Goal: Task Accomplishment & Management: Manage account settings

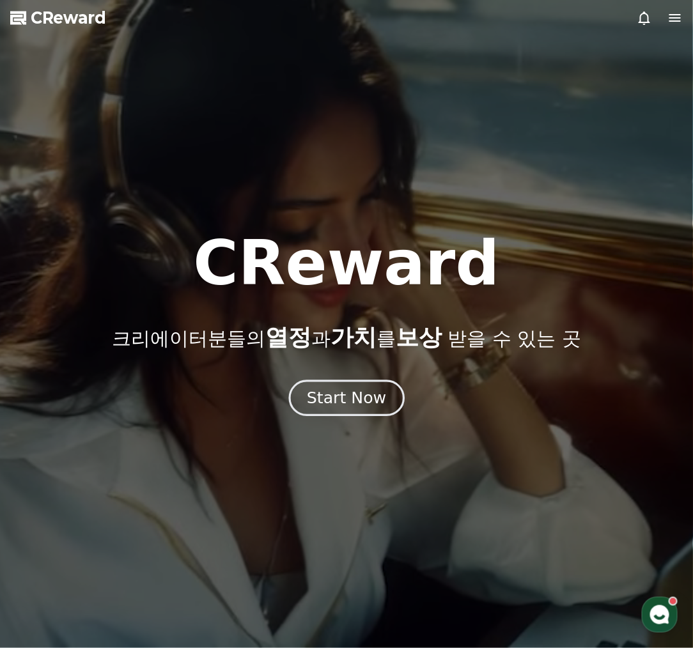
click at [346, 407] on div "Start Now" at bounding box center [346, 398] width 79 height 22
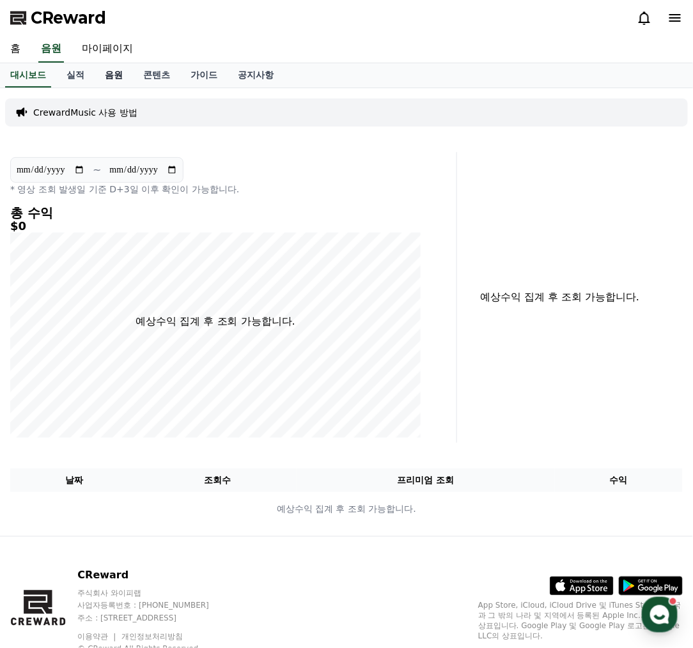
click at [119, 73] on link "음원" at bounding box center [114, 75] width 38 height 24
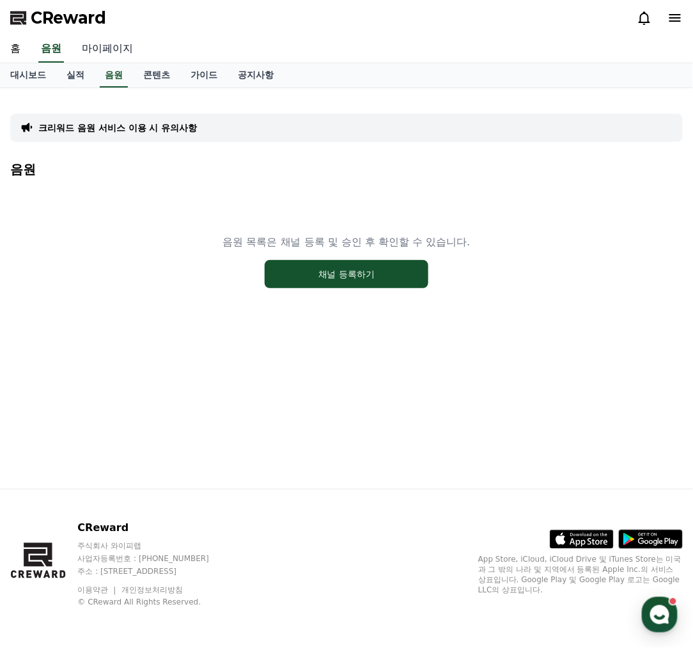
click at [96, 50] on link "마이페이지" at bounding box center [108, 49] width 72 height 27
select select "**********"
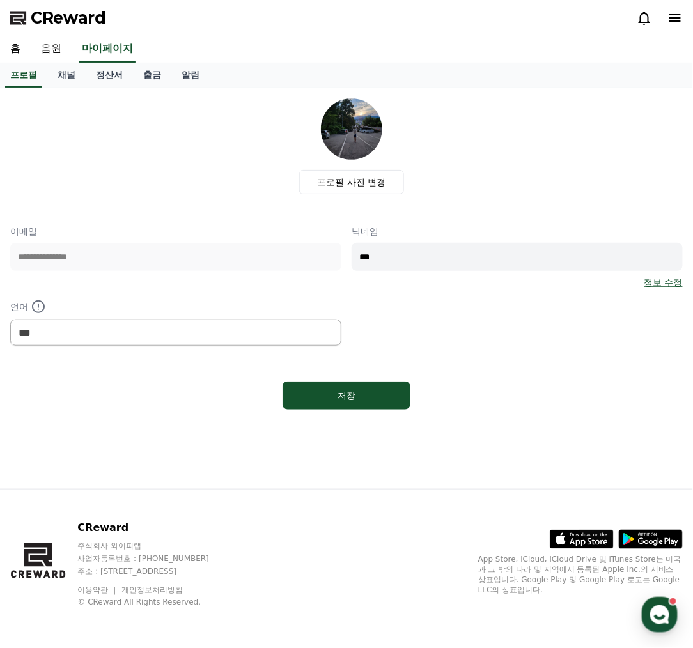
click at [251, 180] on div "프로필 사진 변경" at bounding box center [351, 146] width 662 height 96
click at [61, 79] on link "채널" at bounding box center [66, 75] width 38 height 24
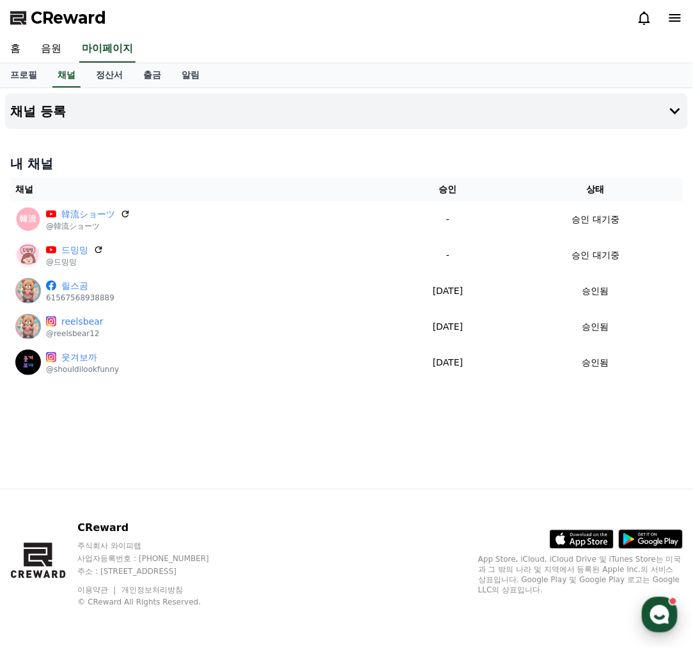
click at [648, 606] on div "button" at bounding box center [660, 615] width 36 height 36
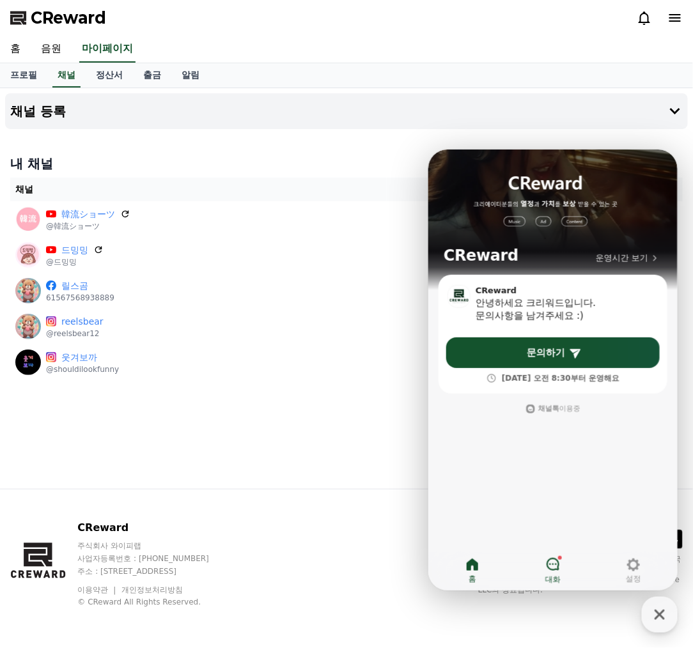
click at [550, 558] on icon at bounding box center [552, 563] width 13 height 13
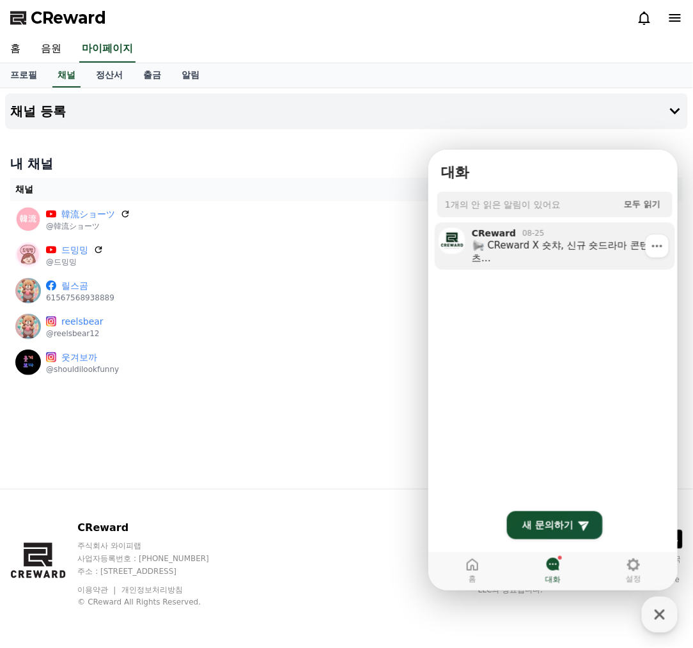
click at [562, 249] on div "CReward X 숏챠, 신규 숏드라마 콘텐츠 크리워드에서 새롭게 추가된 숏드라마를 저작권 걱정 없이 만나보세요! ⚠ 중요: 해당 콘텐츠는 채…" at bounding box center [561, 251] width 181 height 26
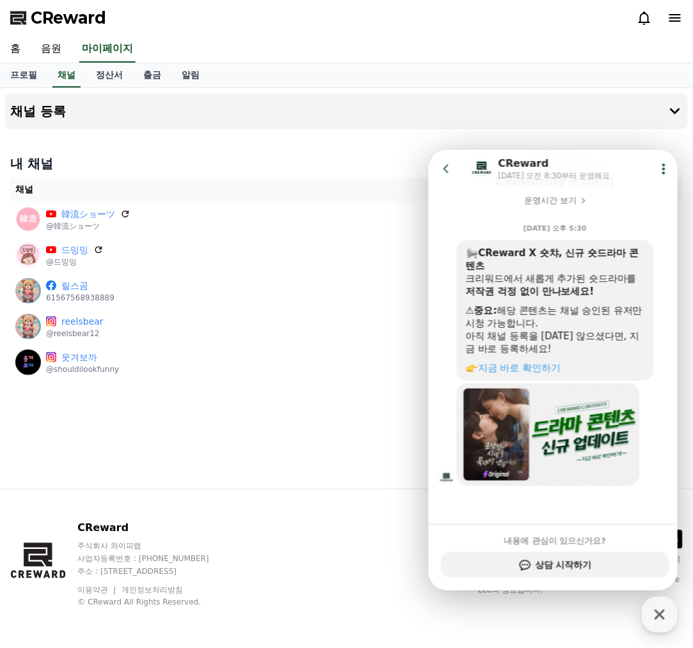
drag, startPoint x: 530, startPoint y: 564, endPoint x: 527, endPoint y: 549, distance: 15.5
click at [530, 564] on button "상담 시작하기" at bounding box center [553, 564] width 227 height 26
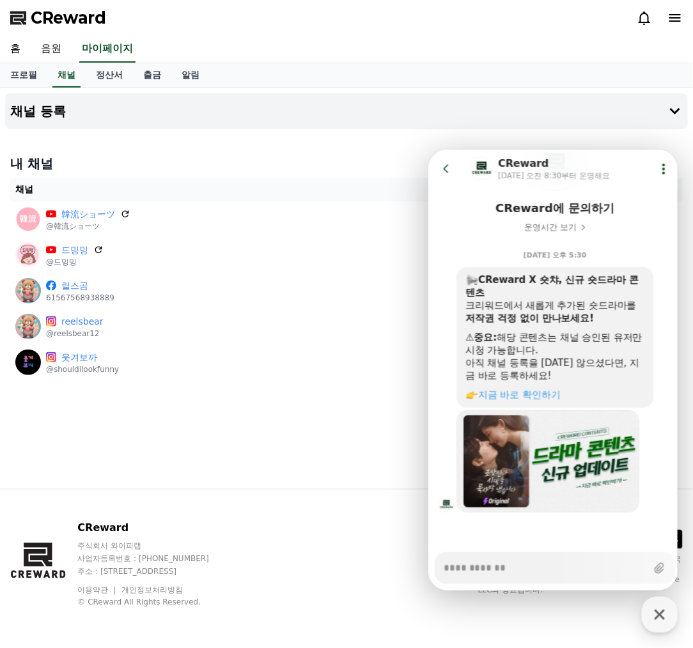
click at [444, 171] on icon at bounding box center [445, 168] width 13 height 13
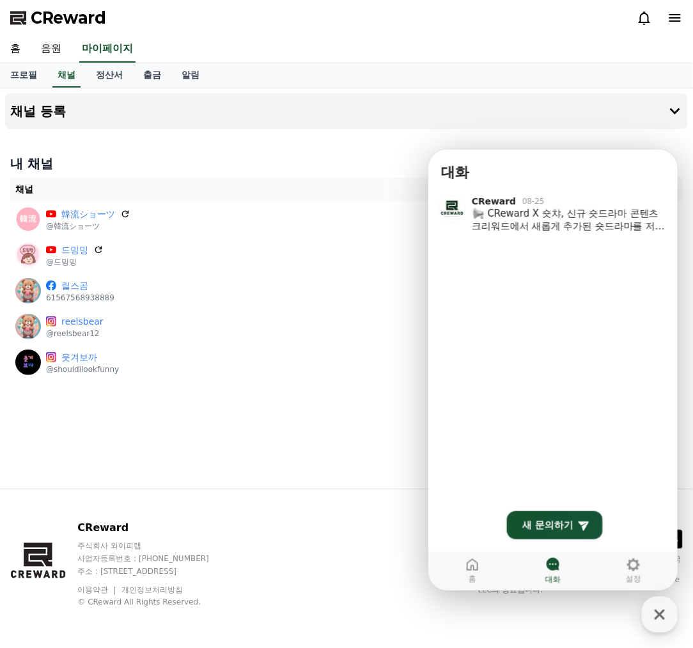
click at [444, 170] on span "대화" at bounding box center [453, 172] width 27 height 16
click at [670, 144] on div "채널 등록 내 채널 채널 승인 상태 韓流ショーツ @韓流ショーツ - 승인 대기중 드밍밍 @드밍밍 - 승인 대기중 릴스곰 6156756893888…" at bounding box center [346, 288] width 693 height 401
click at [362, 466] on div "채널 등록 내 채널 채널 승인 상태 韓流ショーツ @韓流ショーツ - 승인 대기중 드밍밍 @드밍밍 - 승인 대기중 릴스곰 6156756893888…" at bounding box center [346, 288] width 693 height 401
click at [348, 109] on button "채널 등록" at bounding box center [346, 111] width 682 height 36
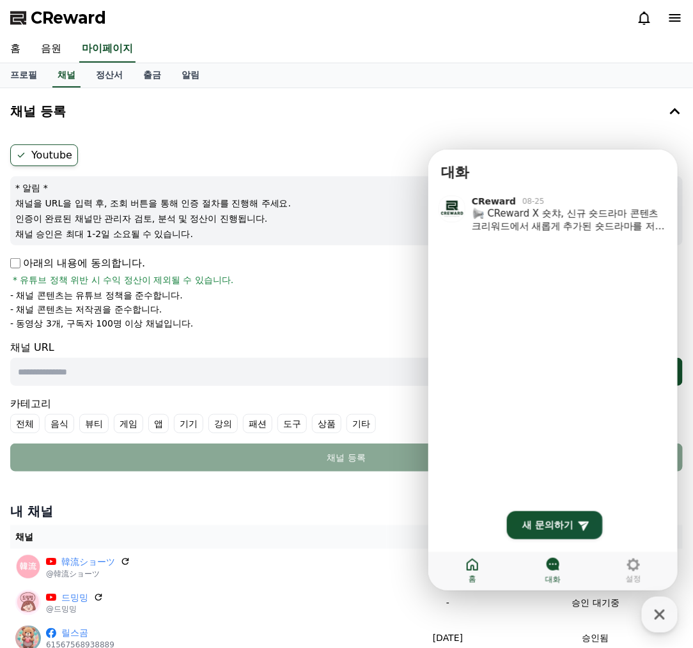
click at [475, 566] on icon at bounding box center [471, 564] width 15 height 15
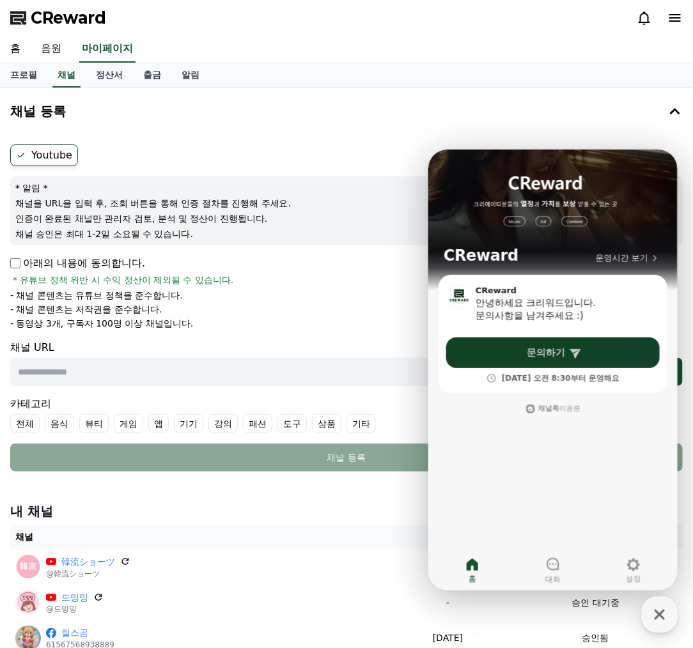
click at [514, 359] on link "문의하기" at bounding box center [551, 352] width 213 height 31
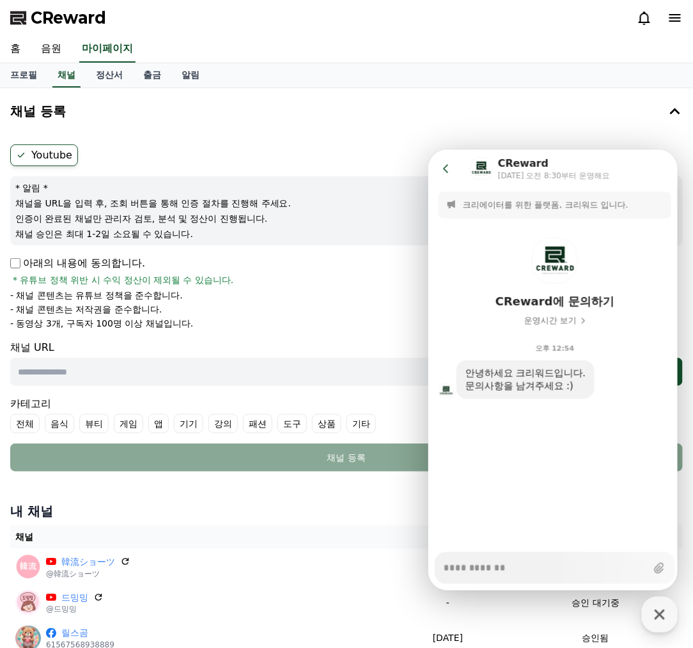
click at [502, 573] on textarea "Messenger Input Textarea" at bounding box center [544, 563] width 203 height 22
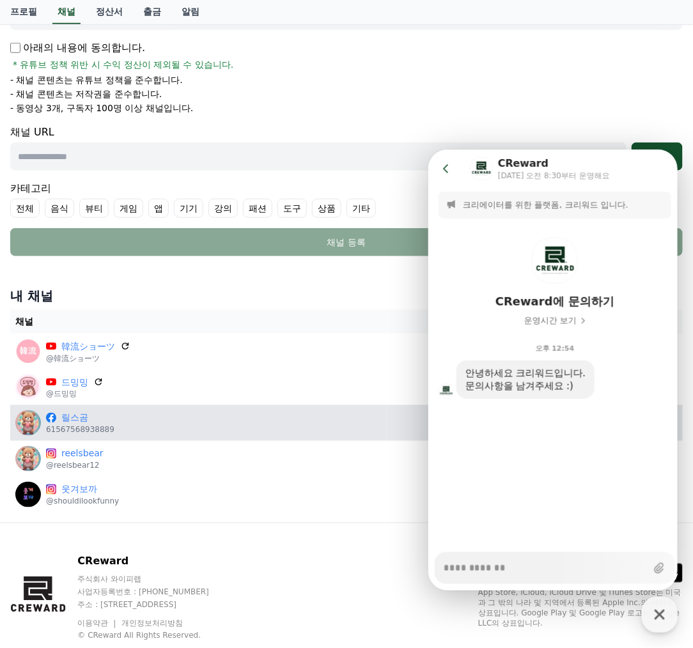
scroll to position [247, 0]
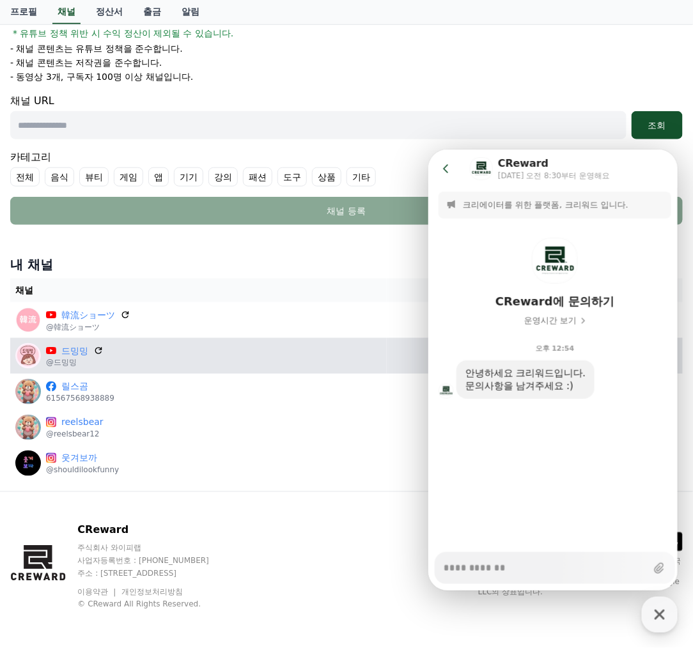
type textarea "*"
click at [272, 353] on div "드밍밍 @드밍밍" at bounding box center [198, 356] width 366 height 26
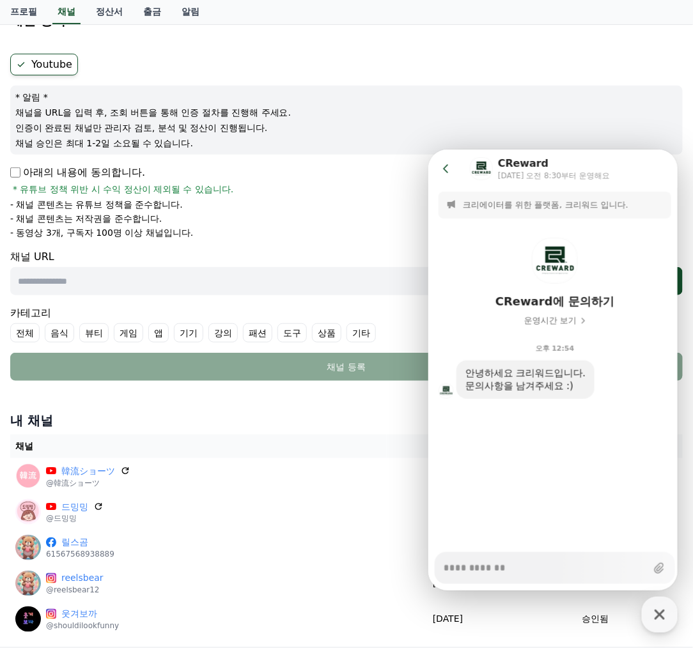
scroll to position [128, 0]
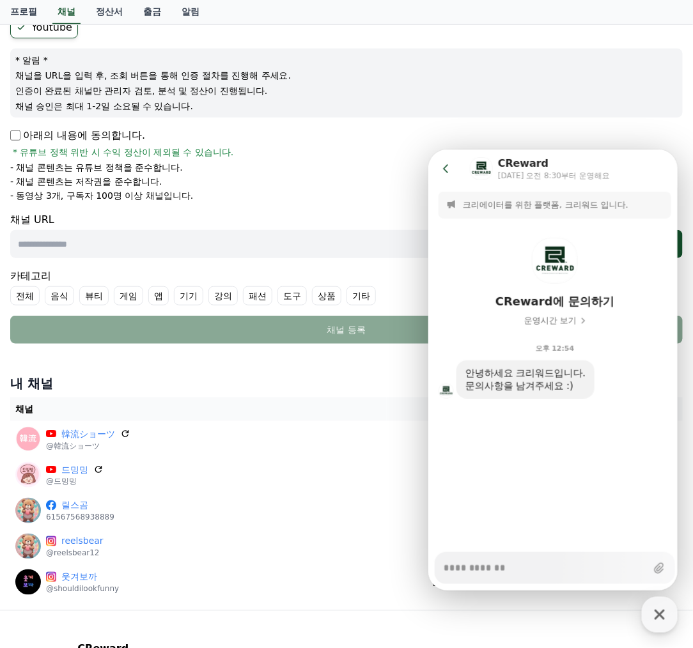
click at [100, 243] on input "text" at bounding box center [318, 244] width 616 height 28
type input "**********"
click at [672, 615] on div "button" at bounding box center [660, 615] width 36 height 36
type textarea "*"
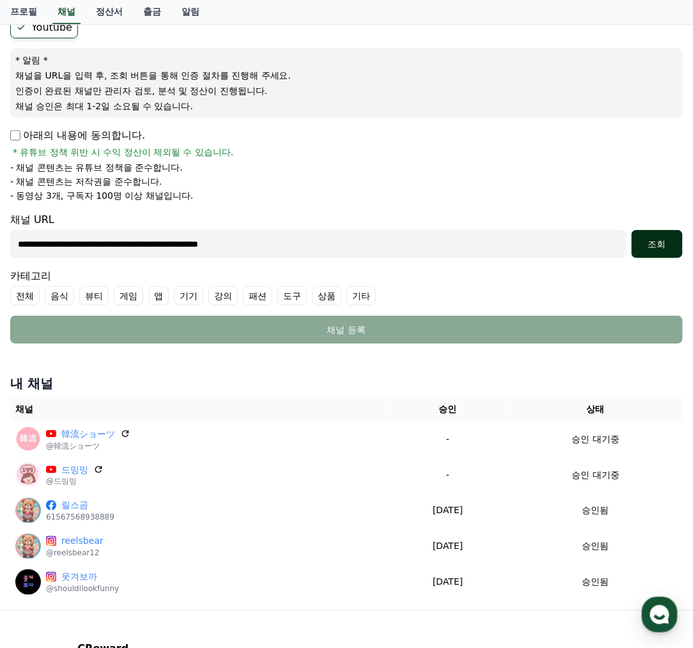
click at [652, 247] on div "조회" at bounding box center [656, 244] width 41 height 13
drag, startPoint x: 526, startPoint y: 234, endPoint x: 510, endPoint y: 236, distance: 16.1
click at [525, 234] on input "**********" at bounding box center [318, 244] width 616 height 28
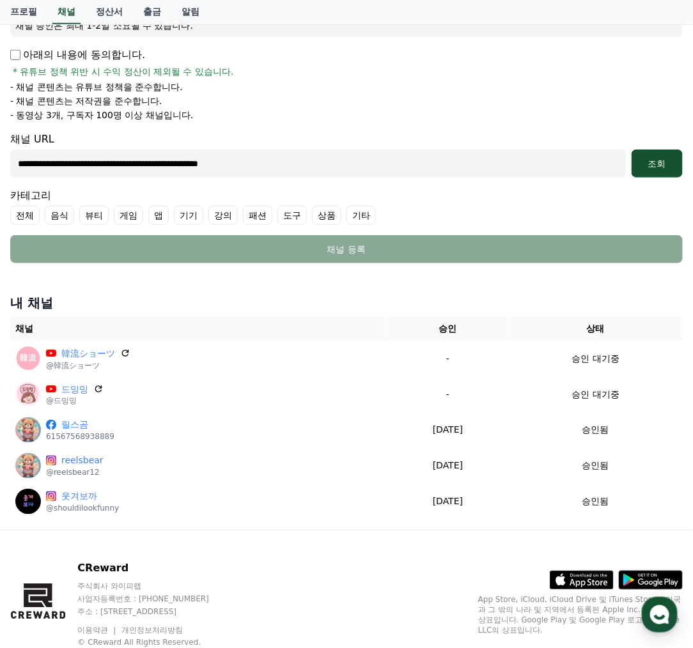
scroll to position [247, 0]
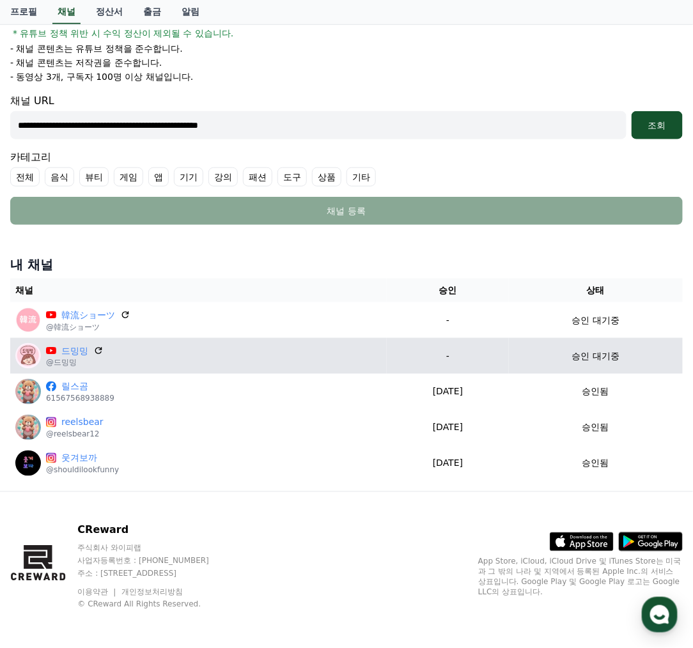
drag, startPoint x: 183, startPoint y: 356, endPoint x: 412, endPoint y: 65, distance: 369.9
click at [100, 350] on icon at bounding box center [98, 351] width 10 height 10
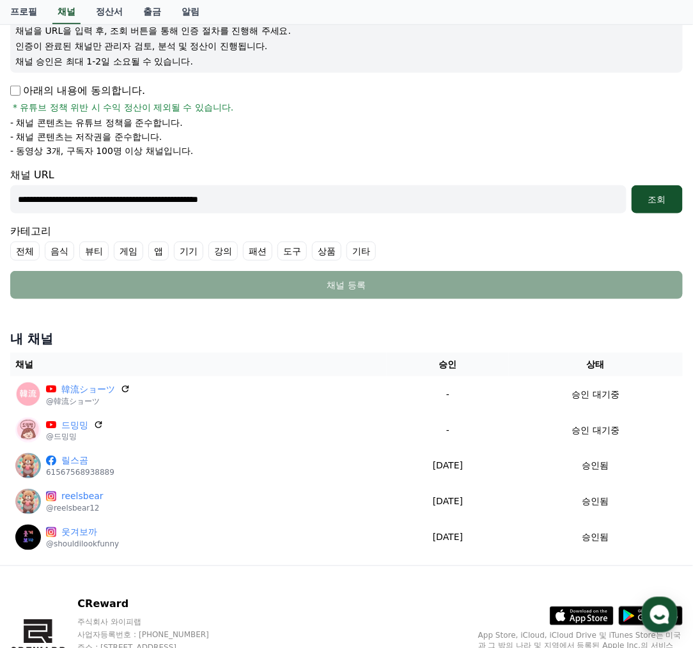
scroll to position [0, 0]
